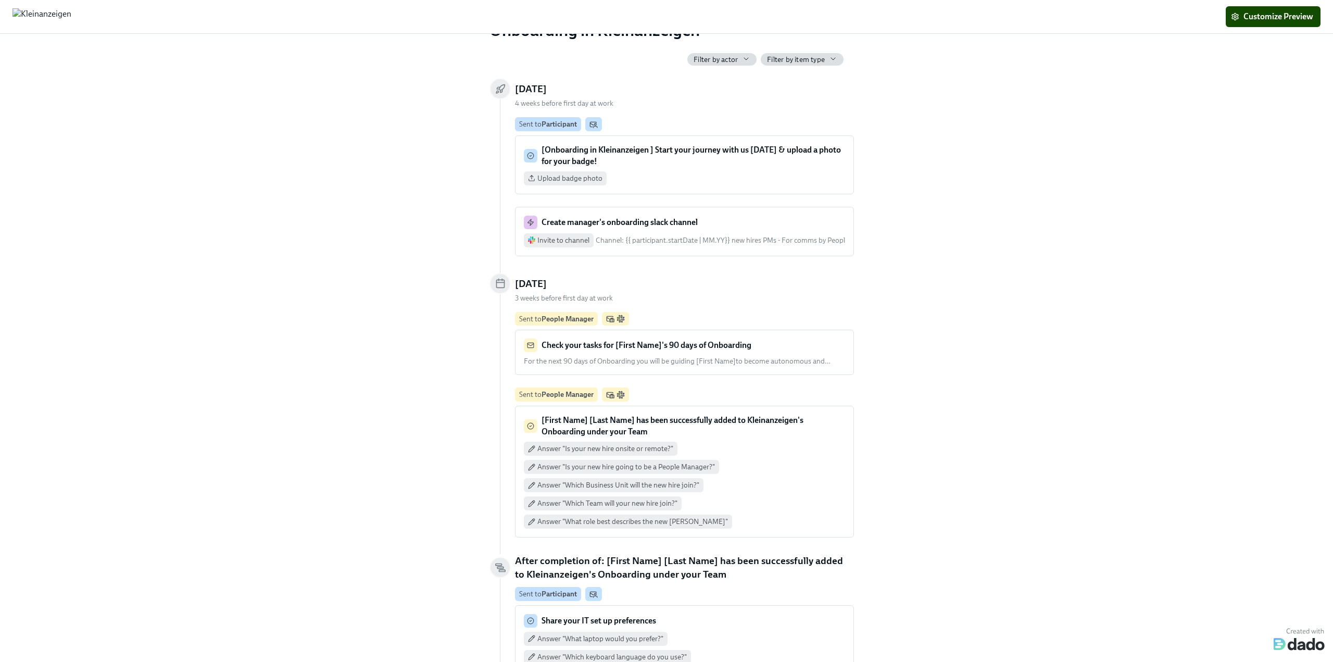
scroll to position [52, 0]
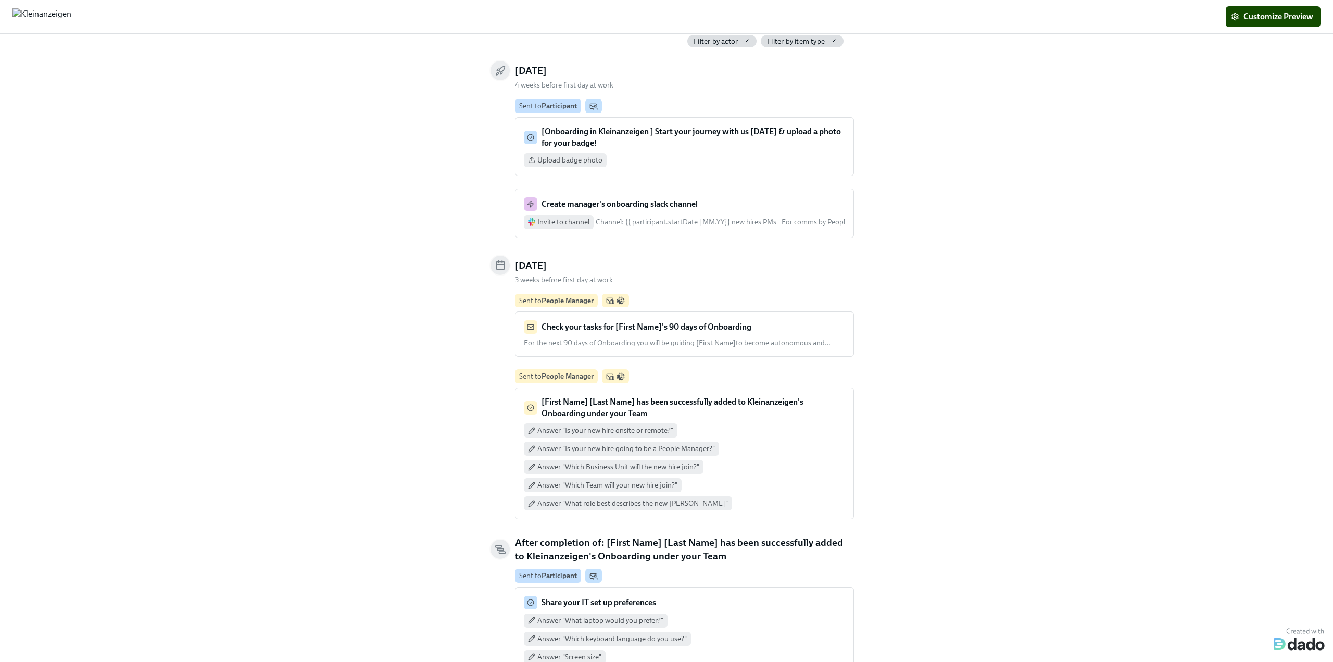
drag, startPoint x: 569, startPoint y: 267, endPoint x: 546, endPoint y: 266, distance: 22.4
click at [546, 266] on h5 "[DATE]" at bounding box center [531, 266] width 32 height 14
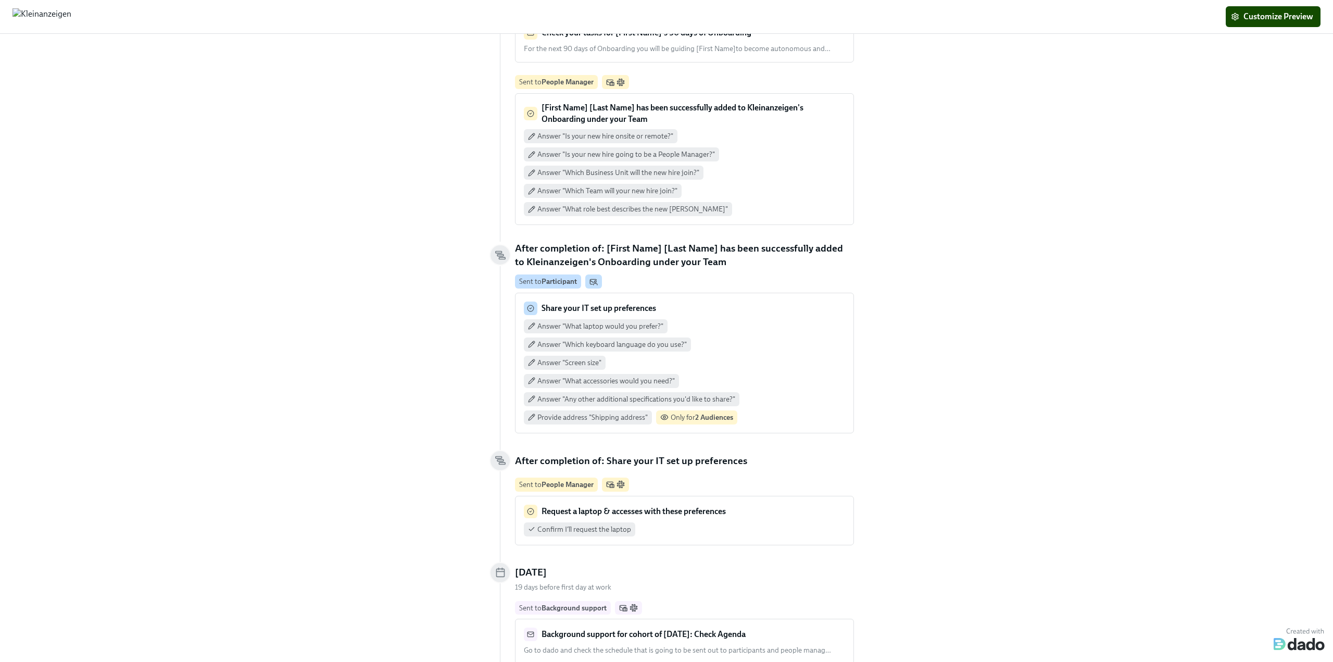
scroll to position [365, 0]
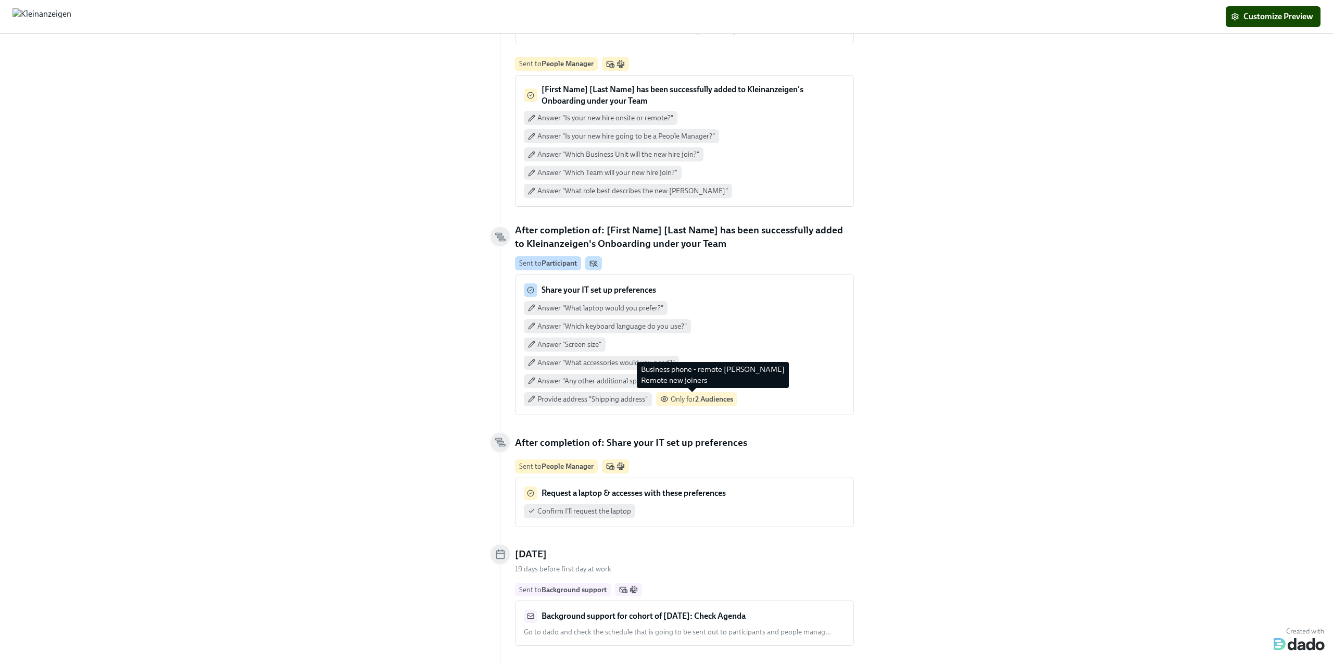
click at [665, 398] on span "Only for 2 Audiences" at bounding box center [702, 399] width 62 height 9
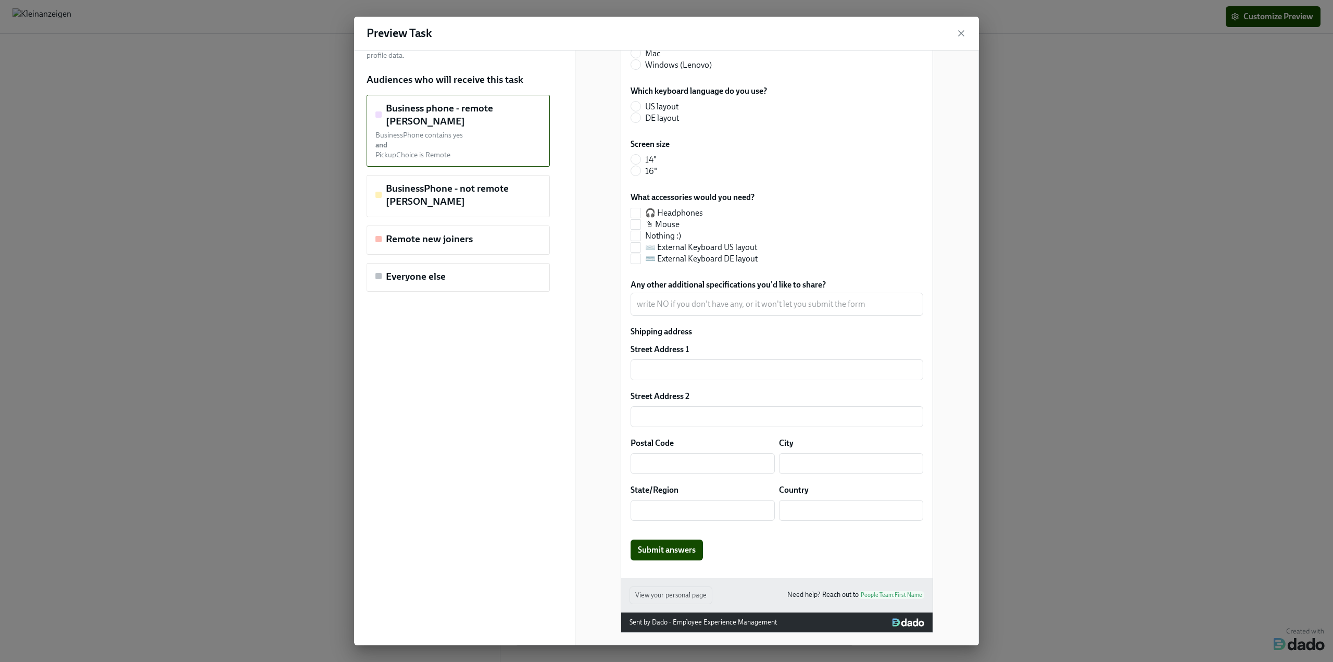
scroll to position [0, 0]
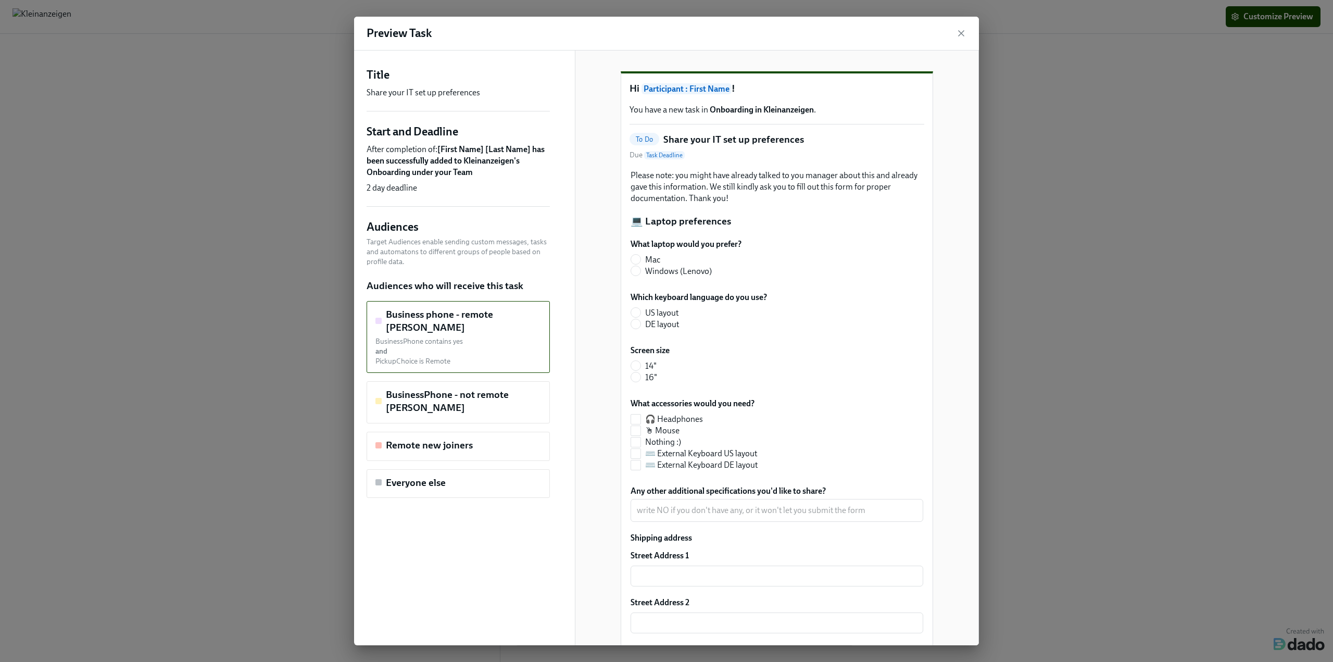
click at [665, 36] on icon "button" at bounding box center [961, 33] width 10 height 10
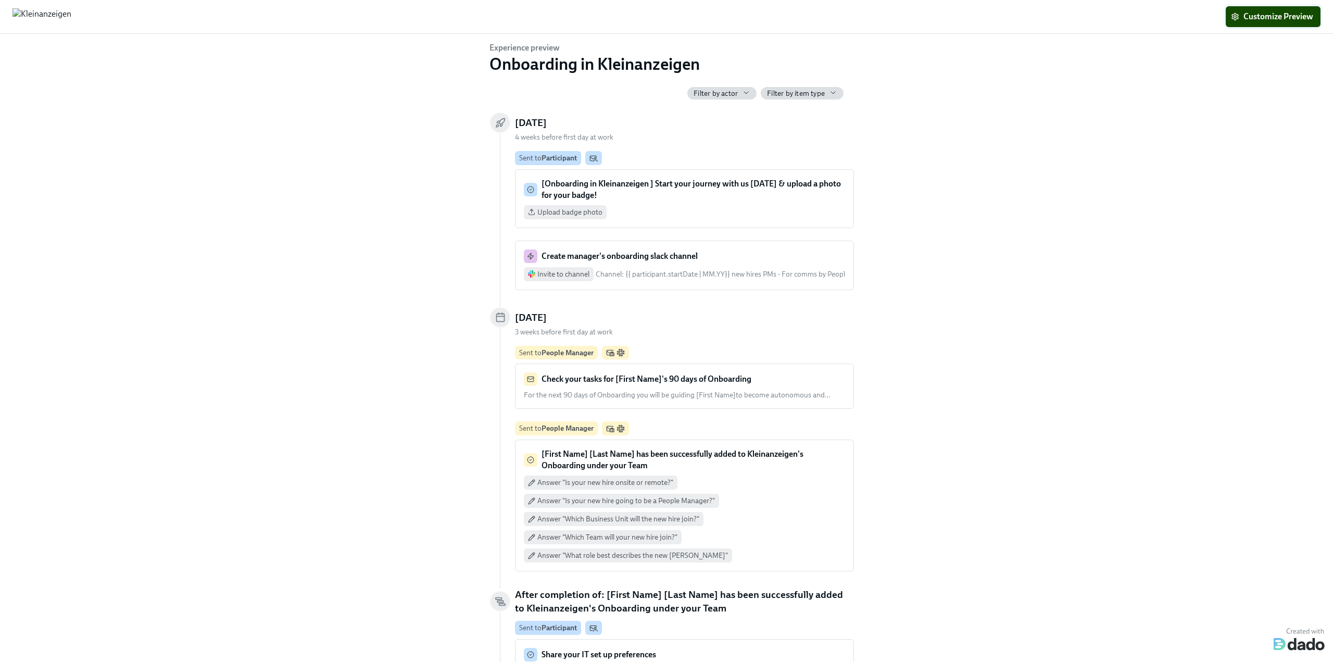
click at [665, 15] on span "Customize Preview" at bounding box center [1273, 16] width 80 height 10
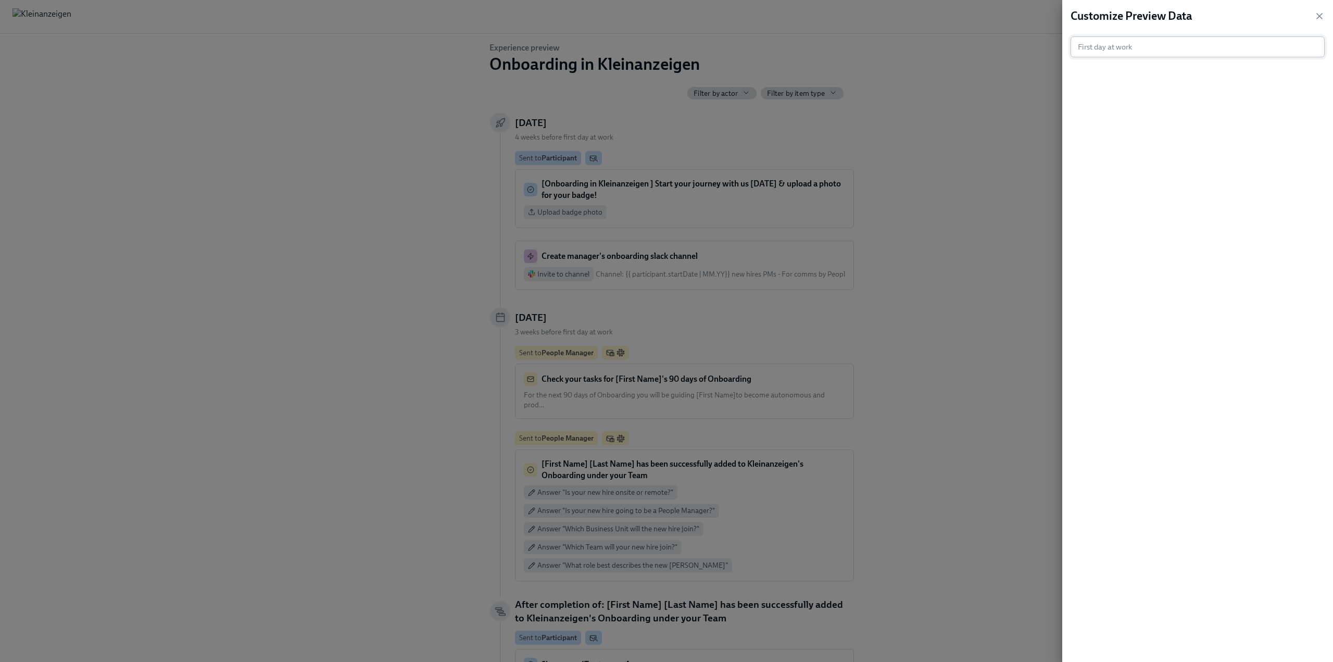
click at [665, 44] on input "text" at bounding box center [1193, 46] width 244 height 21
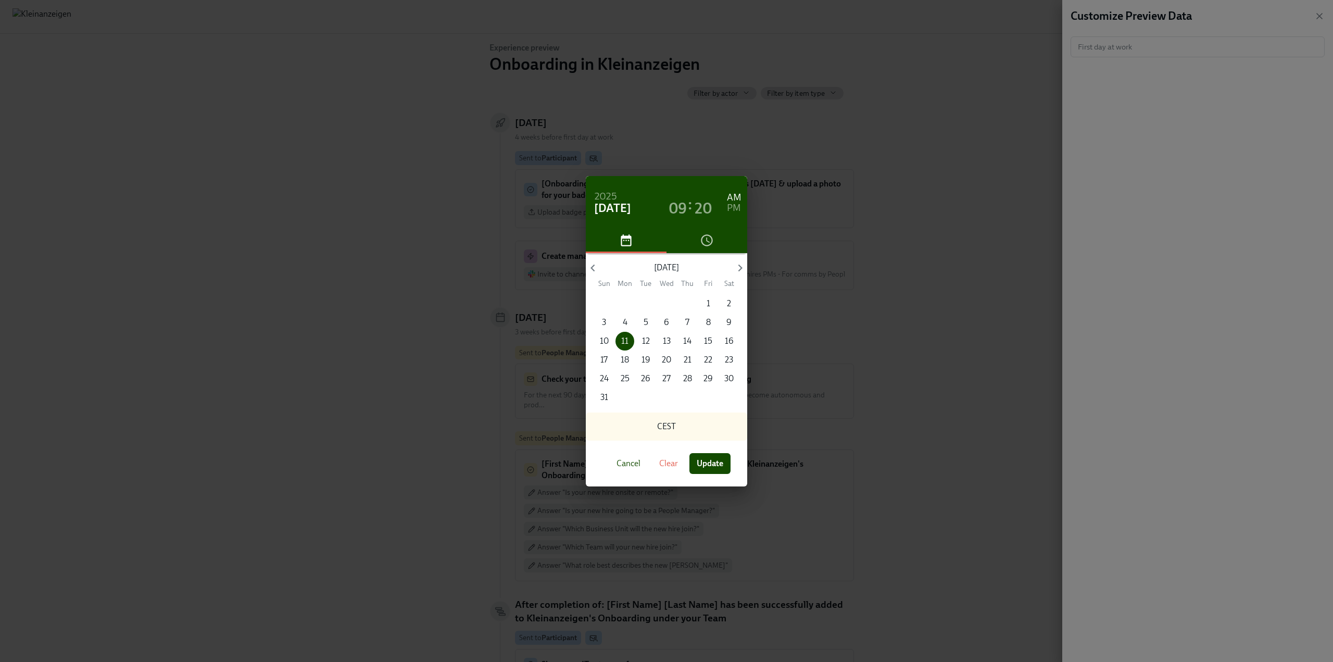
click at [625, 464] on span "Cancel" at bounding box center [629, 463] width 24 height 10
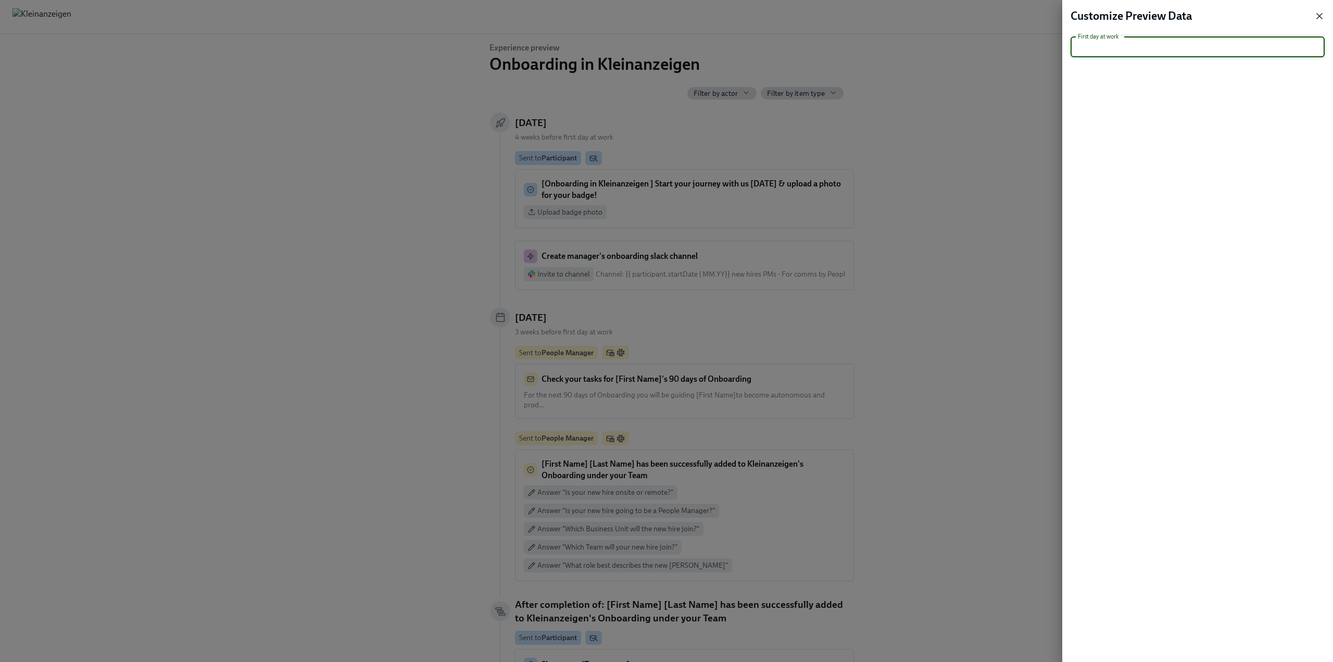
click at [665, 18] on icon "button" at bounding box center [1319, 16] width 5 height 5
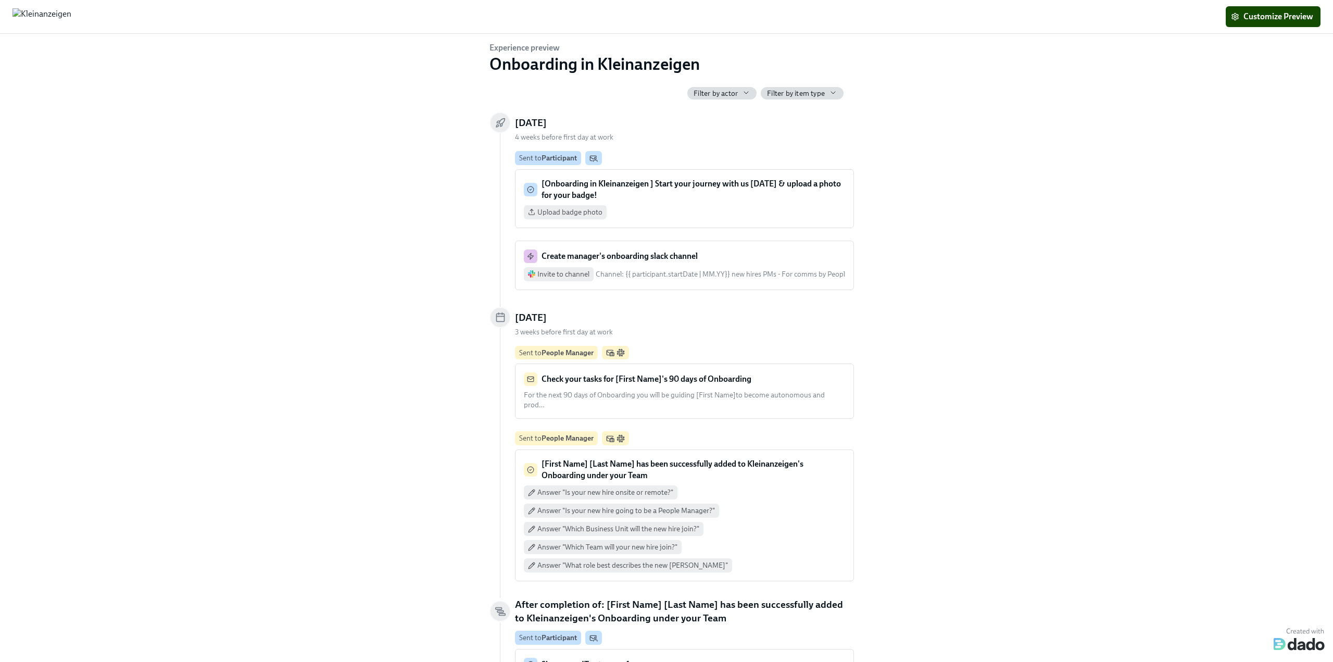
click at [665, 93] on span "Filter by actor" at bounding box center [716, 94] width 44 height 10
click at [665, 93] on div at bounding box center [666, 331] width 1333 height 662
click at [665, 93] on span "Filter by item type" at bounding box center [796, 94] width 58 height 10
click at [665, 93] on div at bounding box center [666, 331] width 1333 height 662
click at [665, 93] on span "Filter by item type" at bounding box center [796, 94] width 58 height 10
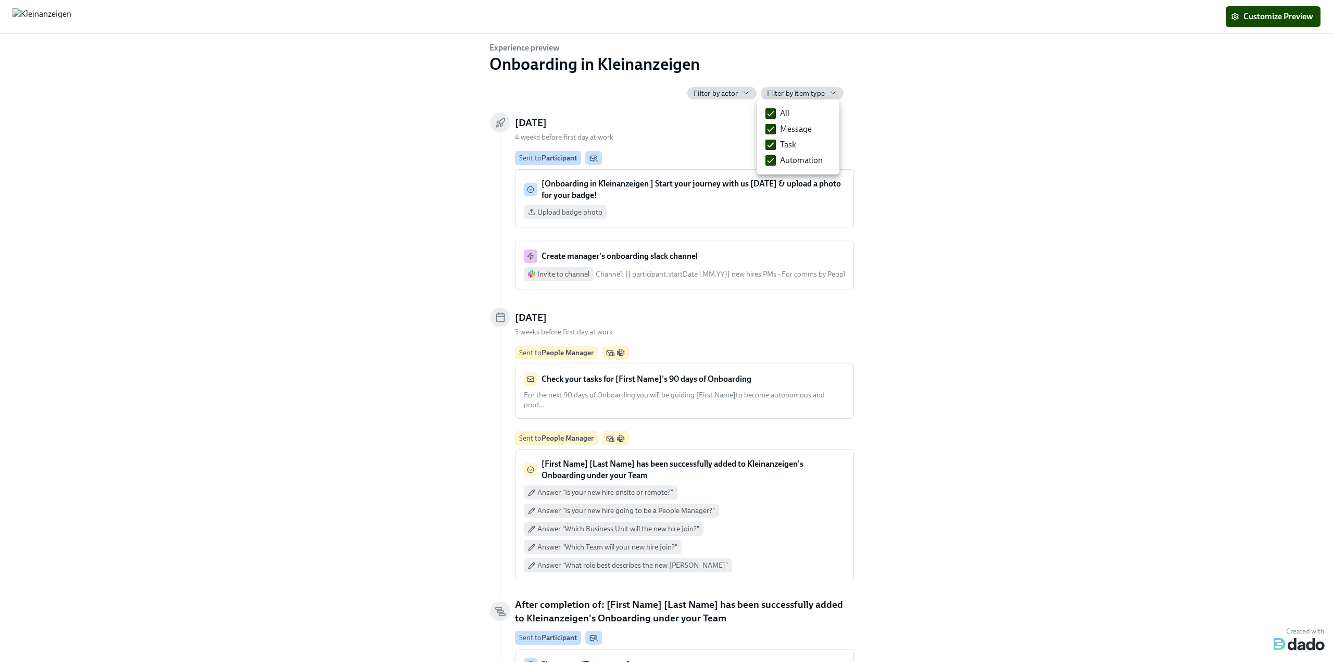
click at [665, 93] on div at bounding box center [666, 331] width 1333 height 662
